Goal: Information Seeking & Learning: Understand process/instructions

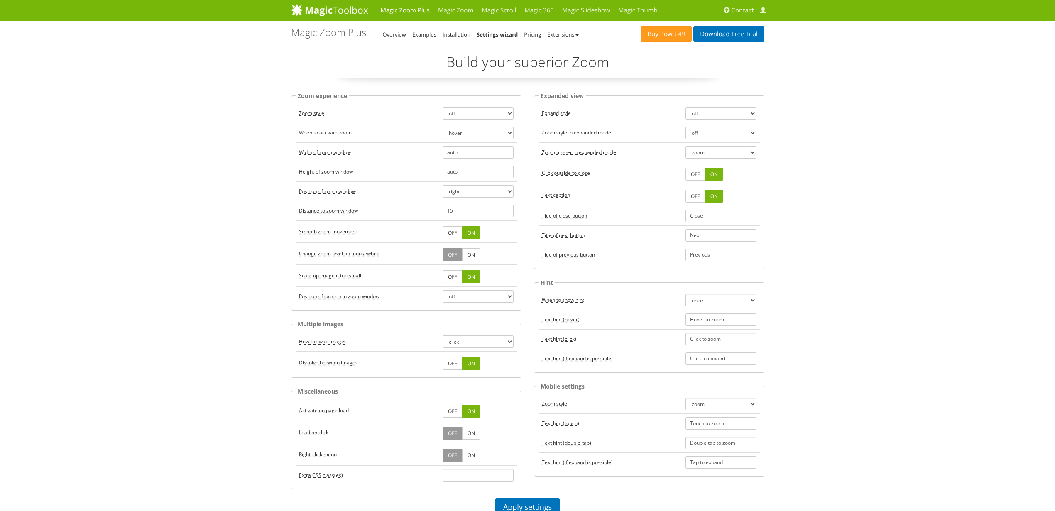
select select "off"
click at [228, 153] on div "Magic Zoom Plus Magic Zoom Magic Scroll Magic 360 Magic Slideshow Magic Thumb C…" at bounding box center [527, 507] width 1055 height 1014
click at [465, 32] on link "Installation" at bounding box center [456, 34] width 28 height 7
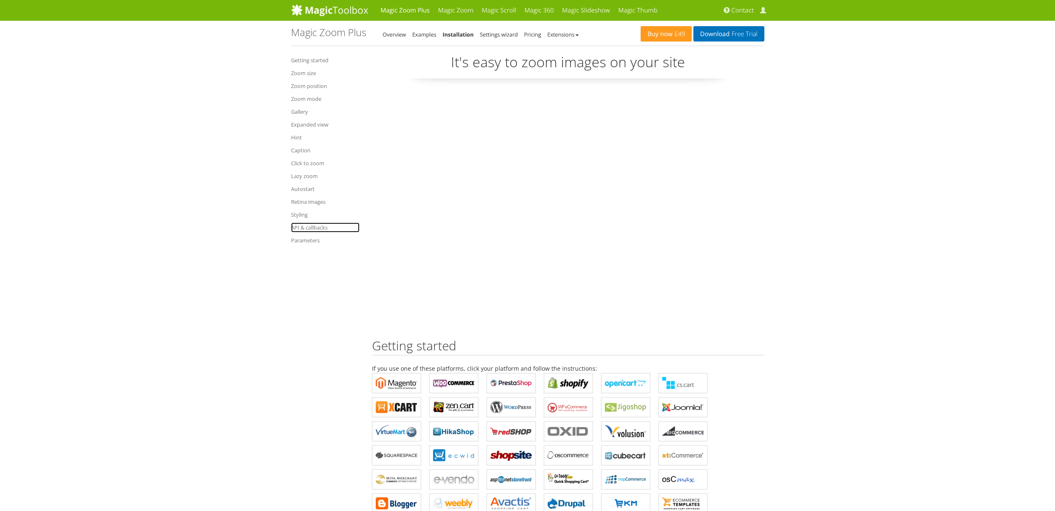
click at [317, 225] on link "API & callbacks" at bounding box center [325, 227] width 68 height 10
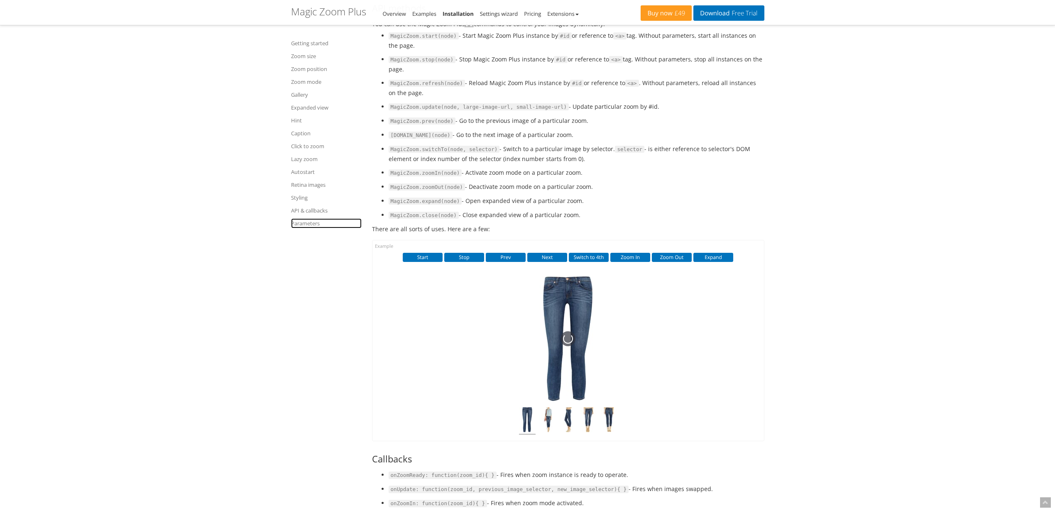
click at [309, 226] on link "Parameters" at bounding box center [326, 223] width 71 height 10
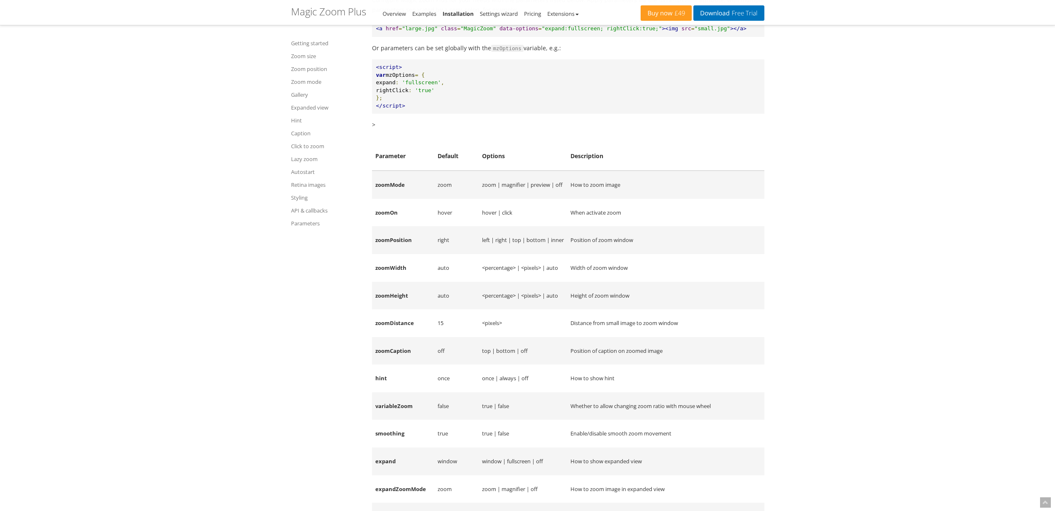
click at [383, 199] on td "zoomMode" at bounding box center [403, 185] width 62 height 28
drag, startPoint x: 383, startPoint y: 249, endPoint x: 647, endPoint y: 254, distance: 263.2
click at [647, 199] on tr "zoomMode zoom zoom | magnifier | preview | off How to zoom image" at bounding box center [568, 185] width 392 height 28
click at [647, 199] on td "How to zoom image" at bounding box center [665, 185] width 197 height 28
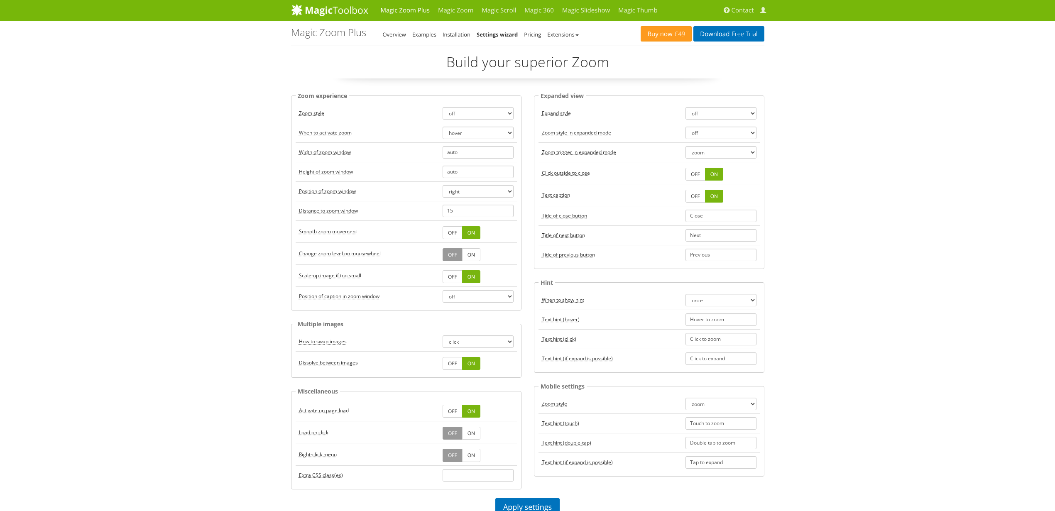
select select "off"
click at [496, 114] on select "zoom magnifier preview off" at bounding box center [477, 113] width 71 height 12
click at [430, 34] on link "Examples" at bounding box center [424, 34] width 24 height 7
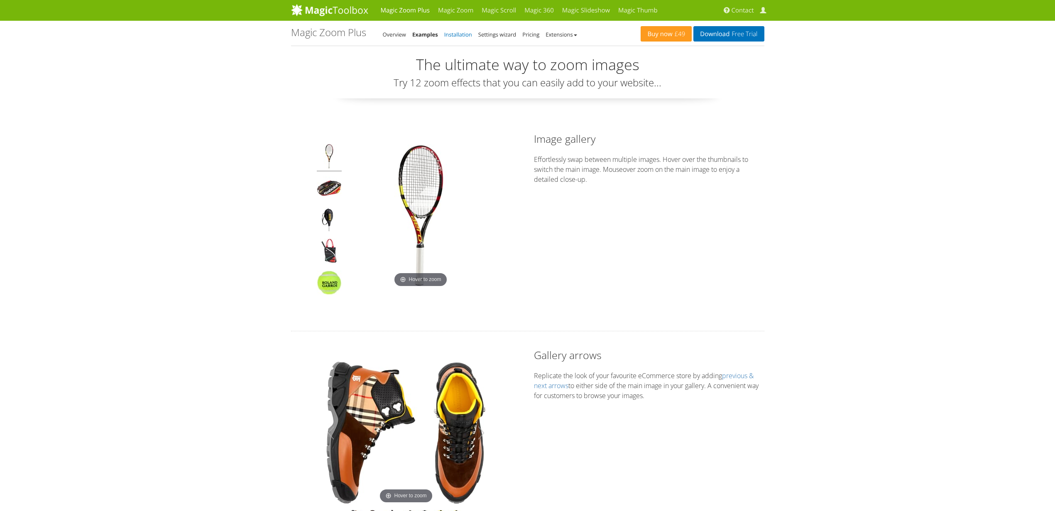
click at [460, 33] on link "Installation" at bounding box center [458, 34] width 28 height 7
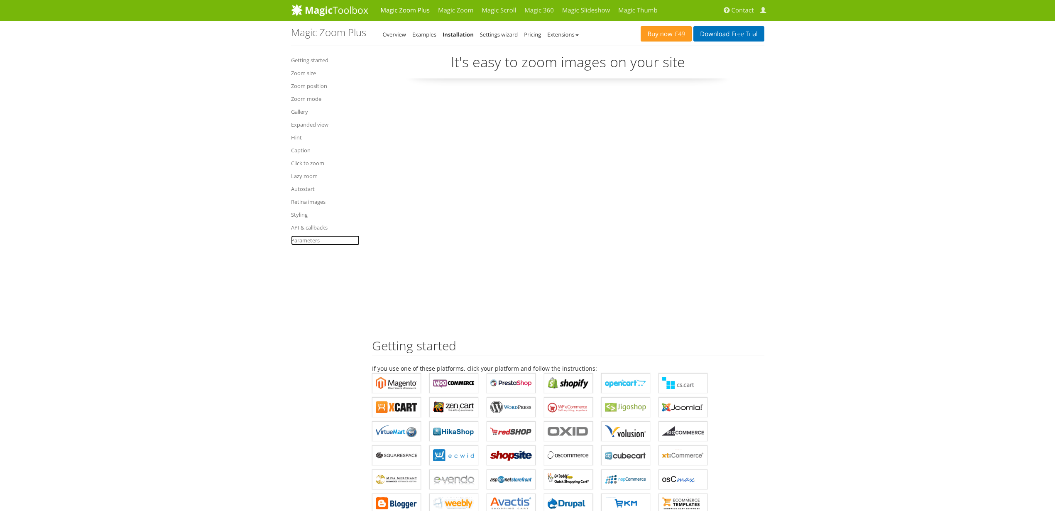
click at [305, 238] on link "Parameters" at bounding box center [325, 240] width 68 height 10
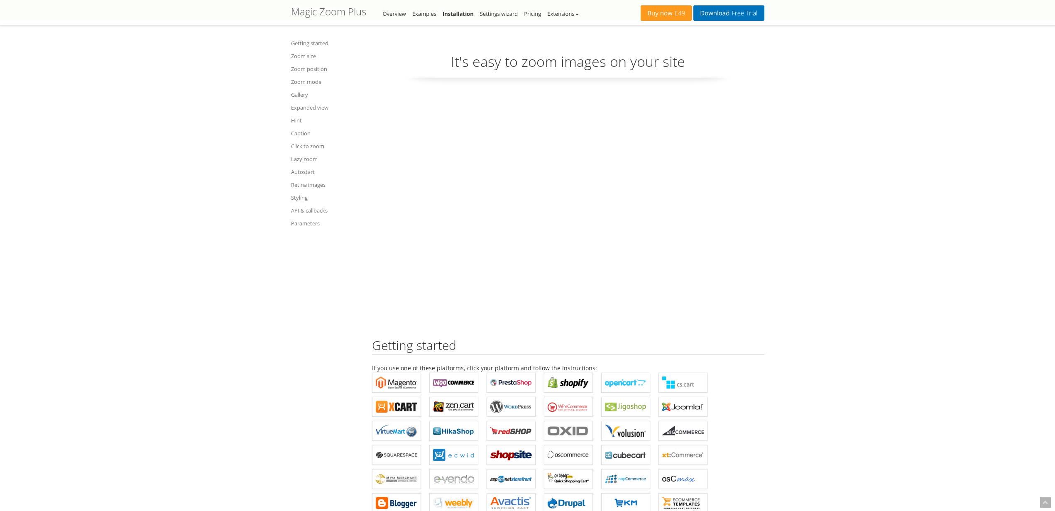
scroll to position [9576, 0]
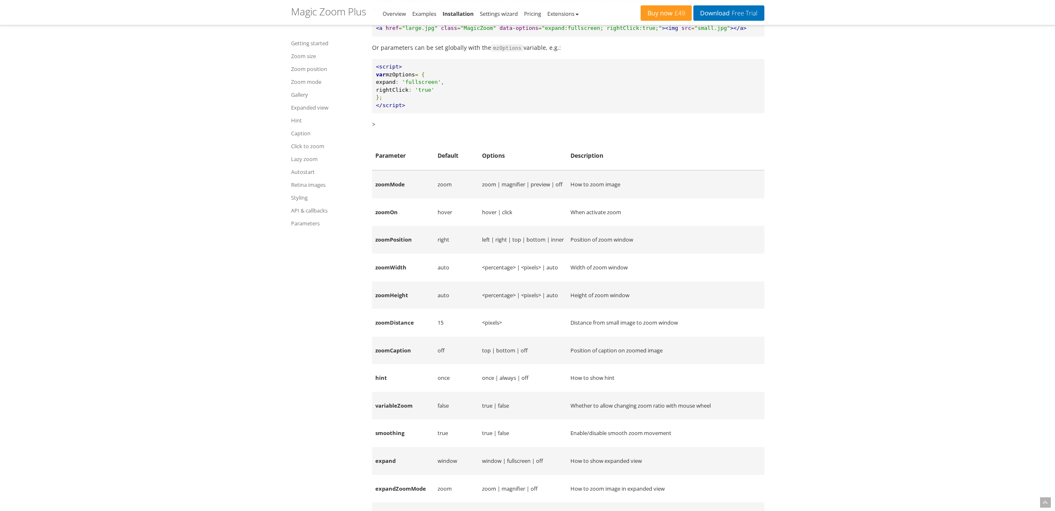
click at [490, 198] on td "zoom | magnifier | preview | off" at bounding box center [522, 184] width 88 height 28
drag, startPoint x: 490, startPoint y: 249, endPoint x: 558, endPoint y: 253, distance: 68.6
click at [558, 198] on td "zoom | magnifier | preview | off" at bounding box center [522, 184] width 88 height 28
copy td "zoom | magnifier | preview | off"
